Goal: Check status: Check status

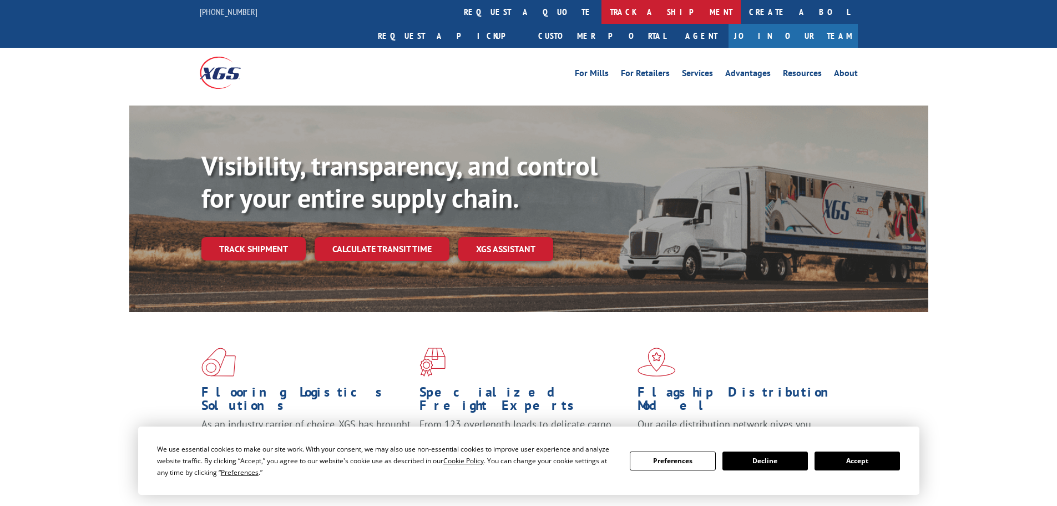
click at [602, 11] on link "track a shipment" at bounding box center [671, 12] width 139 height 24
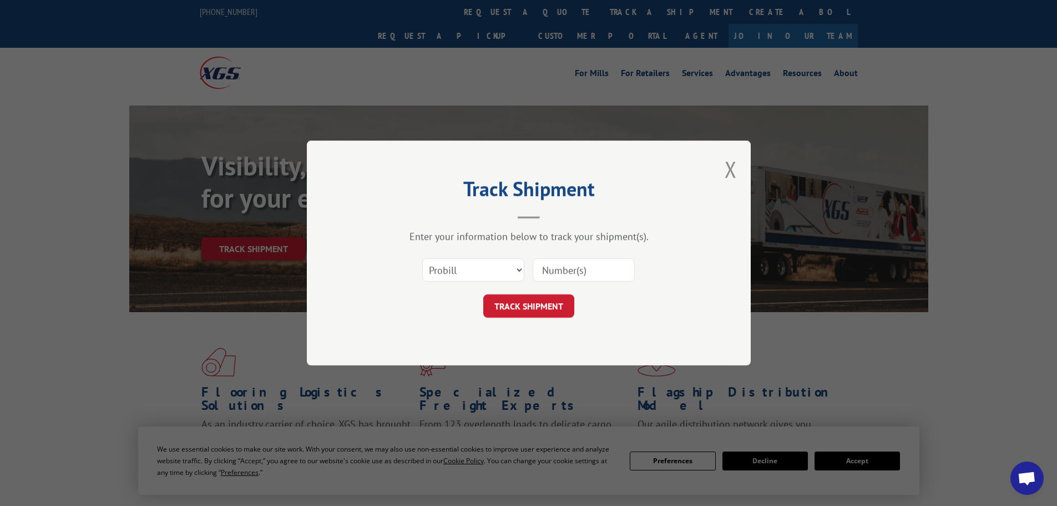
click at [573, 270] on input at bounding box center [584, 269] width 102 height 23
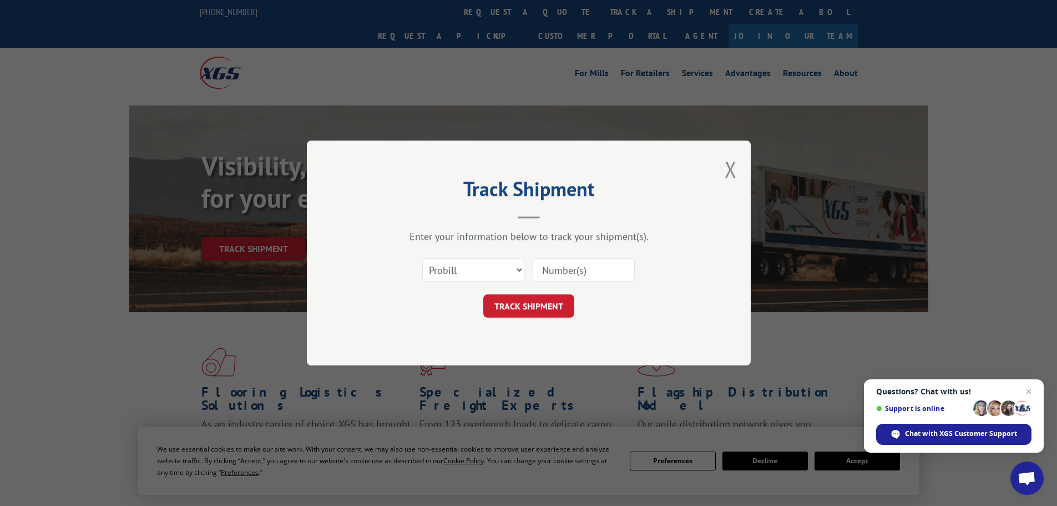
paste input "15340373"
type input "15340373"
click at [1029, 388] on span "Close chat" at bounding box center [1029, 392] width 14 height 14
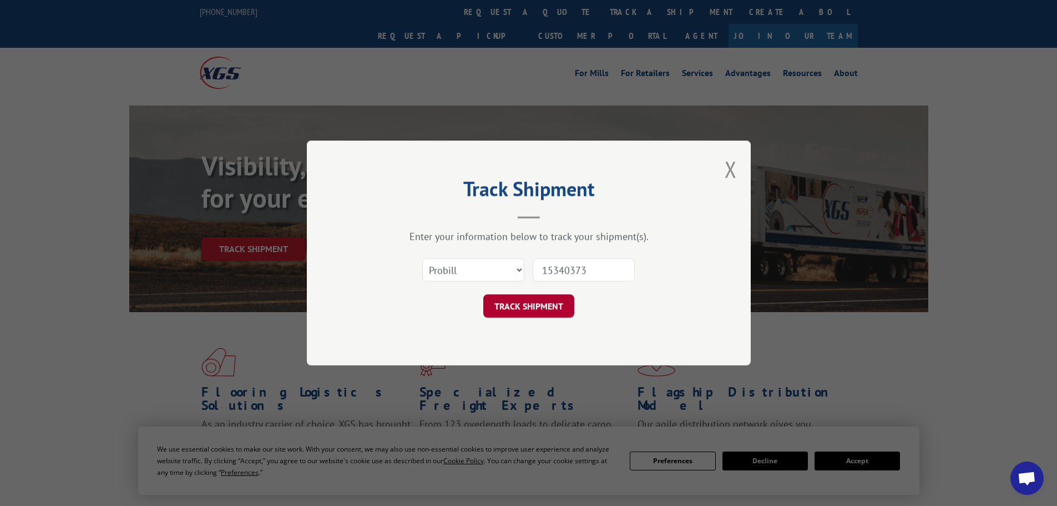
click at [555, 303] on button "TRACK SHIPMENT" at bounding box center [528, 305] width 91 height 23
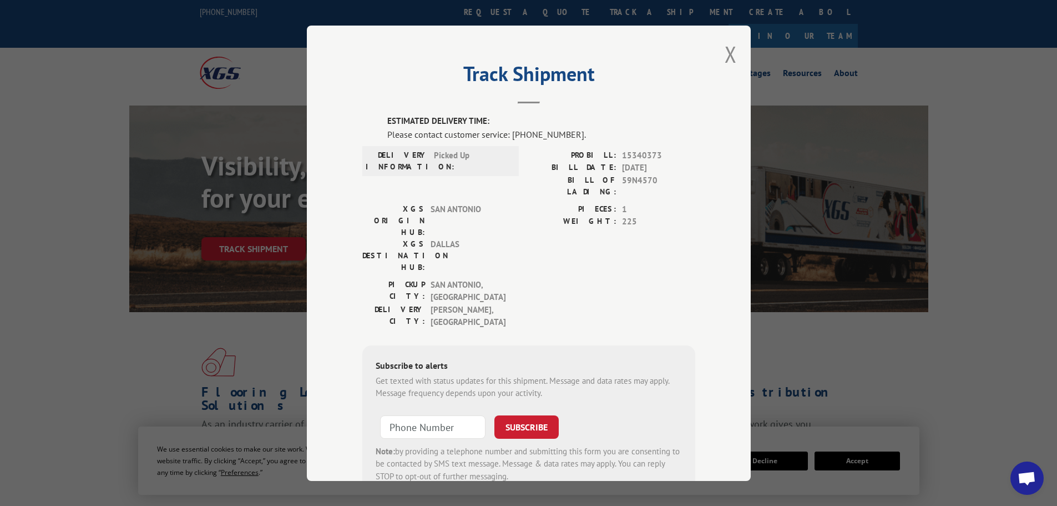
click at [795, 145] on div "Track Shipment ESTIMATED DELIVERY TIME: Please contact customer service: [PHONE…" at bounding box center [528, 253] width 1057 height 506
click at [207, 27] on div "Track Shipment ESTIMATED DELIVERY TIME: Please contact customer service: [PHONE…" at bounding box center [528, 253] width 1057 height 506
click at [726, 58] on button "Close modal" at bounding box center [731, 53] width 12 height 29
